Goal: Use online tool/utility

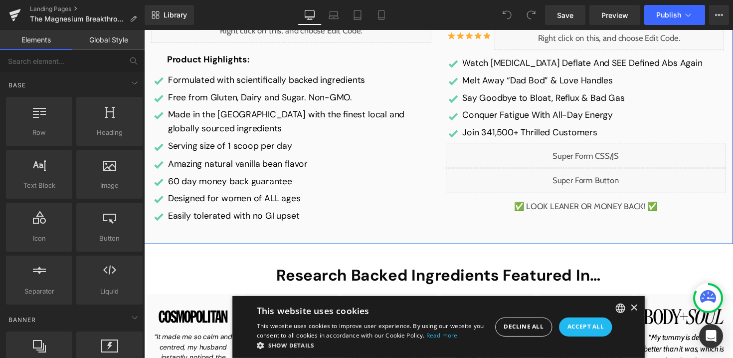
scroll to position [93, 0]
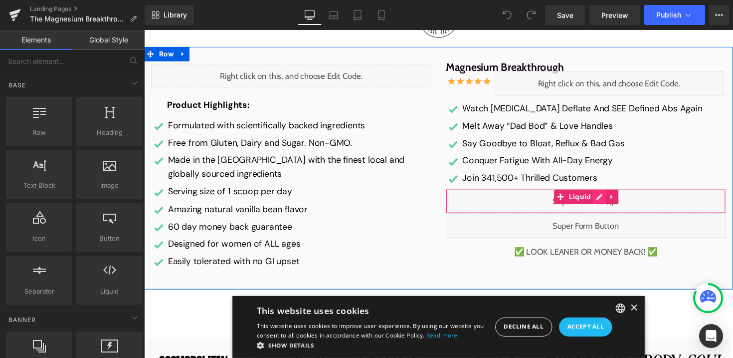
click at [611, 201] on div "Liquid" at bounding box center [597, 205] width 287 height 25
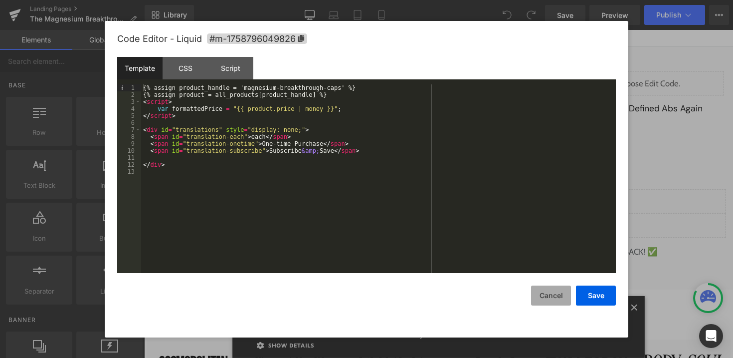
click at [564, 297] on button "Cancel" at bounding box center [551, 295] width 40 height 20
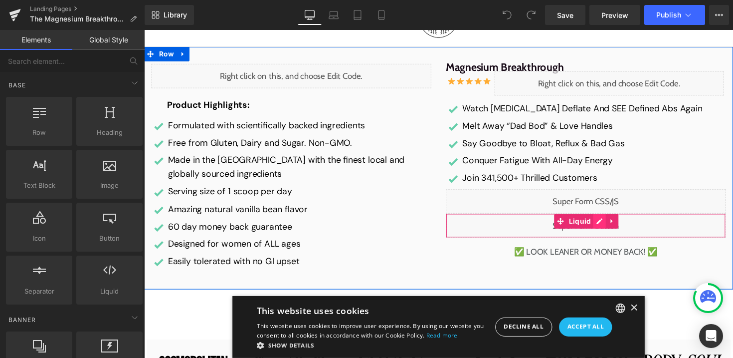
click at [612, 228] on div "Liquid" at bounding box center [597, 230] width 287 height 25
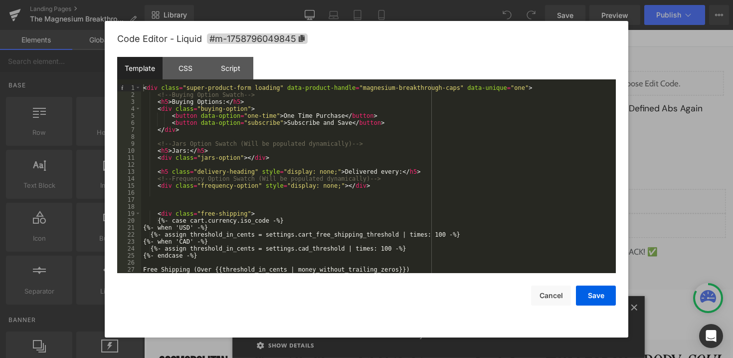
scroll to position [0, 0]
click at [546, 299] on button "Cancel" at bounding box center [551, 295] width 40 height 20
click at [611, 223] on div "Liquid" at bounding box center [597, 230] width 287 height 25
click at [194, 57] on div "CSS" at bounding box center [185, 68] width 45 height 22
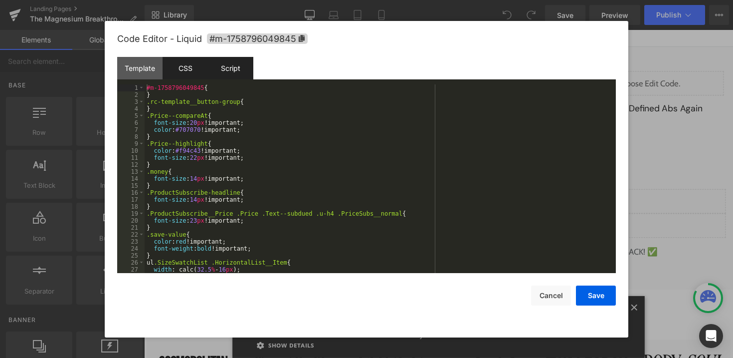
click at [226, 64] on div "Script" at bounding box center [230, 68] width 45 height 22
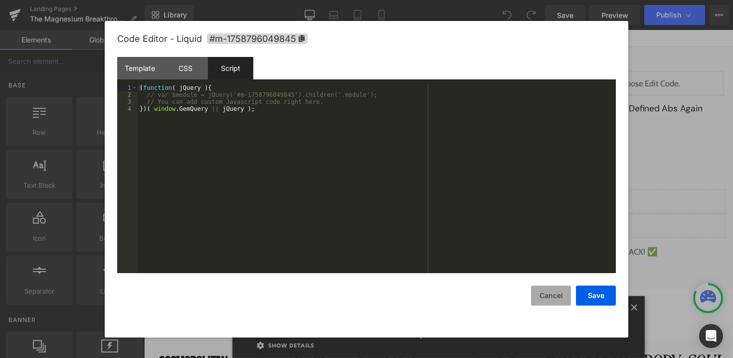
click at [547, 299] on button "Cancel" at bounding box center [551, 295] width 40 height 20
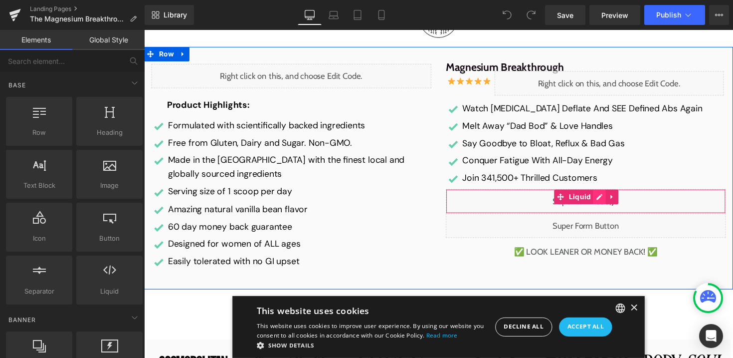
click at [612, 205] on div "Liquid" at bounding box center [597, 205] width 287 height 25
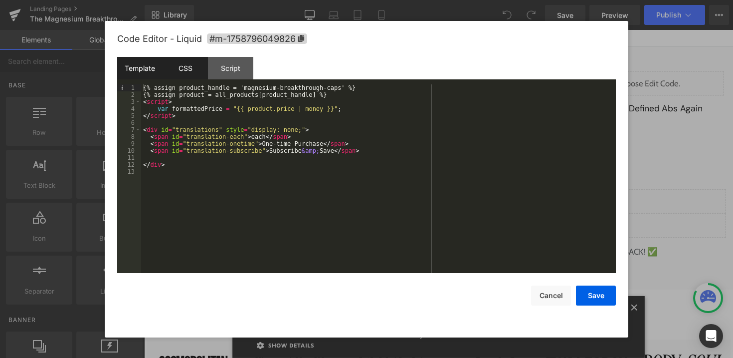
click at [190, 70] on div "CSS" at bounding box center [185, 68] width 45 height 22
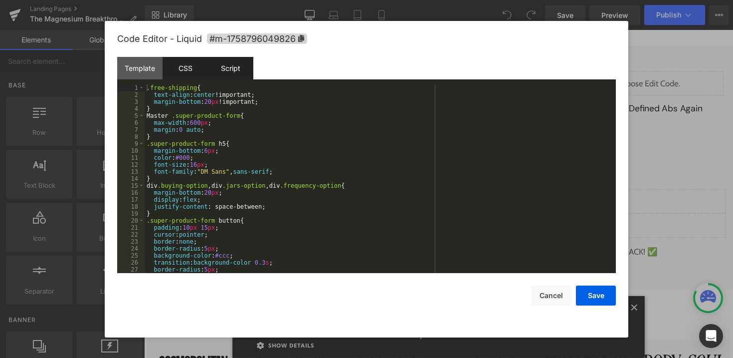
click at [231, 66] on div "Script" at bounding box center [230, 68] width 45 height 22
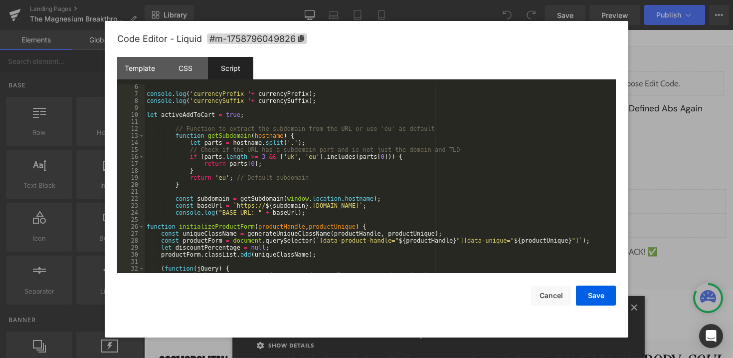
scroll to position [39, 0]
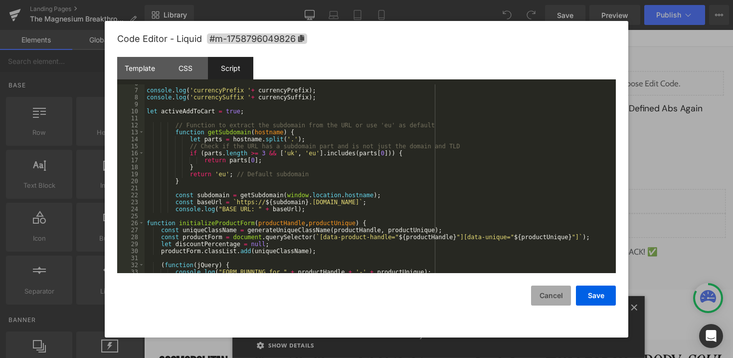
click at [535, 292] on button "Cancel" at bounding box center [551, 295] width 40 height 20
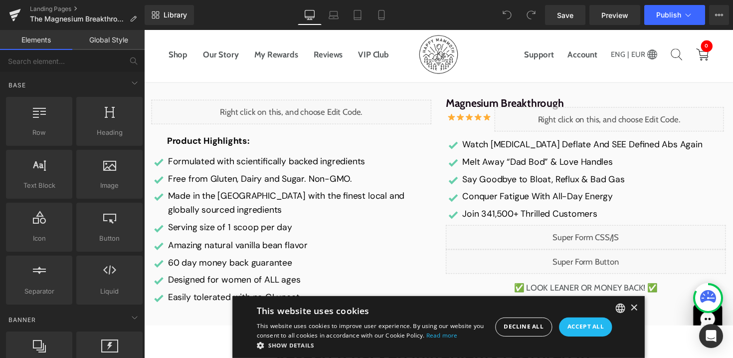
scroll to position [18, 0]
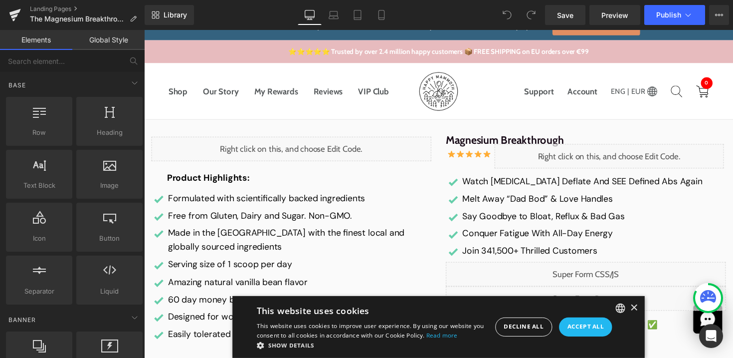
drag, startPoint x: 318, startPoint y: 203, endPoint x: 318, endPoint y: 189, distance: 14.0
click at [318, 203] on div "Image Formulated with scientifically backed ingredients Text Block Image Free f…" at bounding box center [295, 274] width 287 height 158
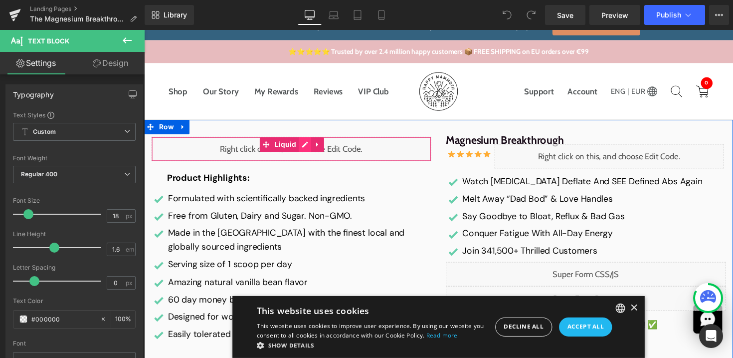
click at [307, 148] on div "Liquid" at bounding box center [295, 151] width 287 height 25
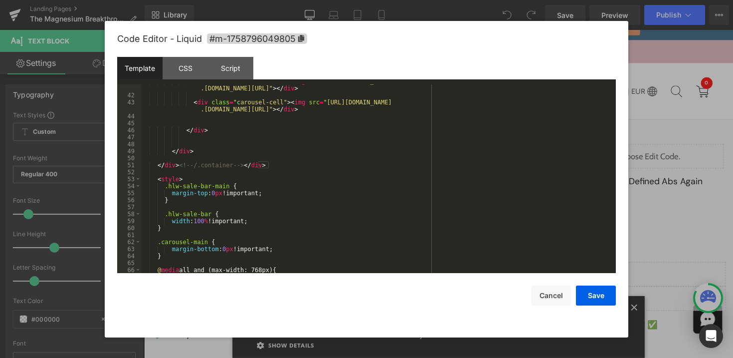
scroll to position [461, 0]
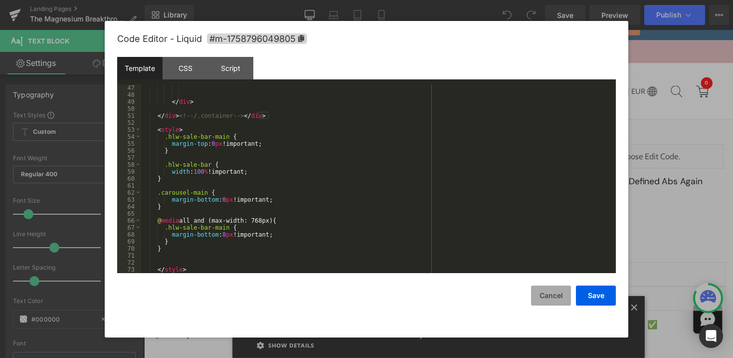
click at [543, 298] on button "Cancel" at bounding box center [551, 295] width 40 height 20
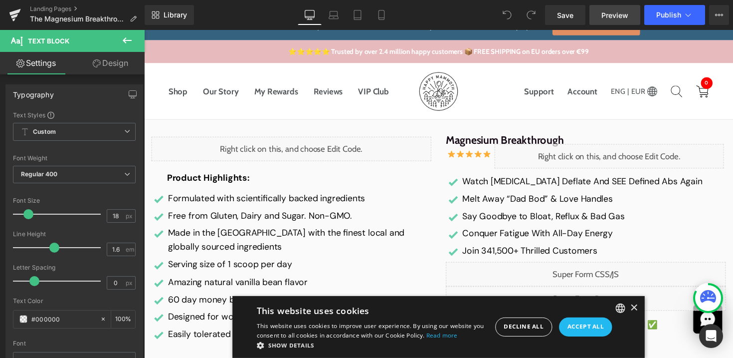
click at [611, 11] on span "Preview" at bounding box center [615, 15] width 27 height 10
click at [626, 19] on span "Preview" at bounding box center [615, 15] width 27 height 10
